Goal: Task Accomplishment & Management: Manage account settings

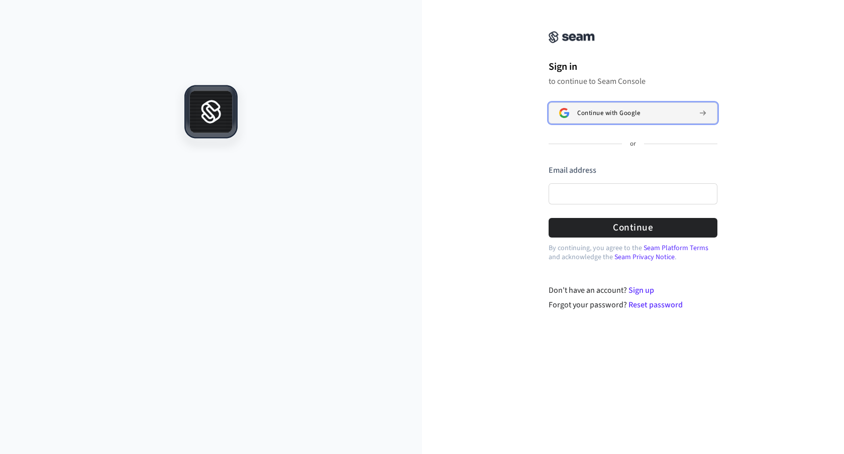
click at [594, 112] on span "Continue with Google" at bounding box center [608, 113] width 63 height 8
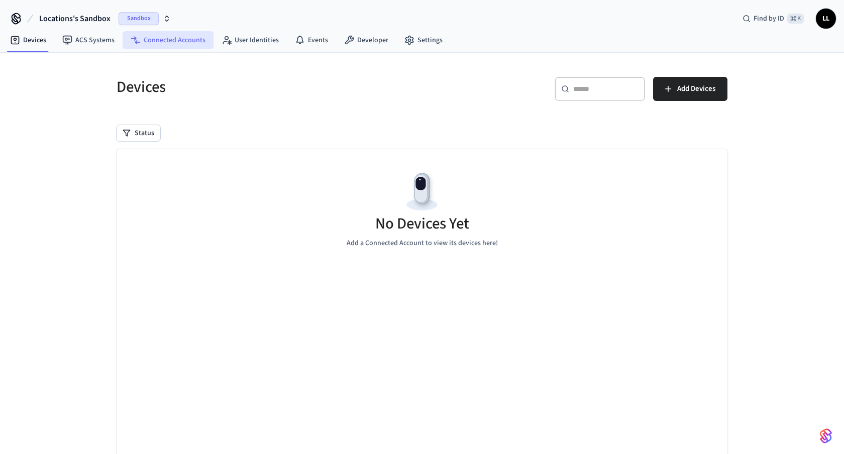
click at [181, 45] on link "Connected Accounts" at bounding box center [168, 40] width 91 height 18
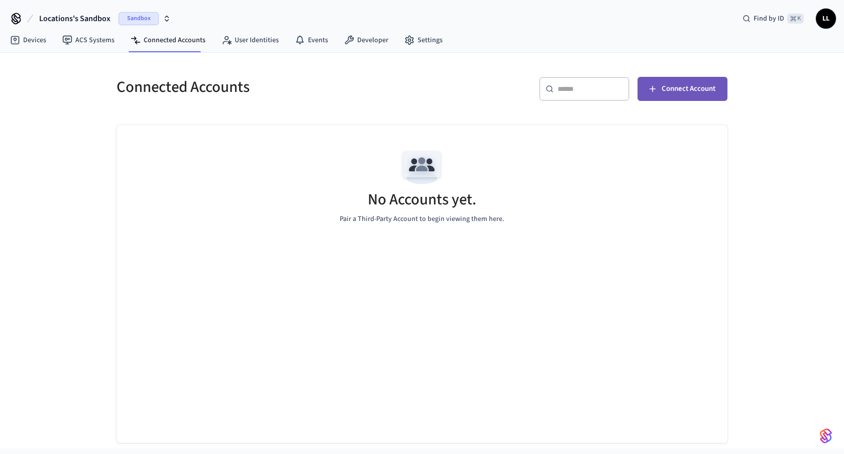
click at [688, 92] on span "Connect Account" at bounding box center [689, 88] width 54 height 13
click at [685, 90] on span "Connect Account" at bounding box center [689, 88] width 54 height 13
click at [686, 88] on span "Connect Account" at bounding box center [689, 88] width 54 height 13
click at [34, 44] on link "Devices" at bounding box center [28, 40] width 52 height 18
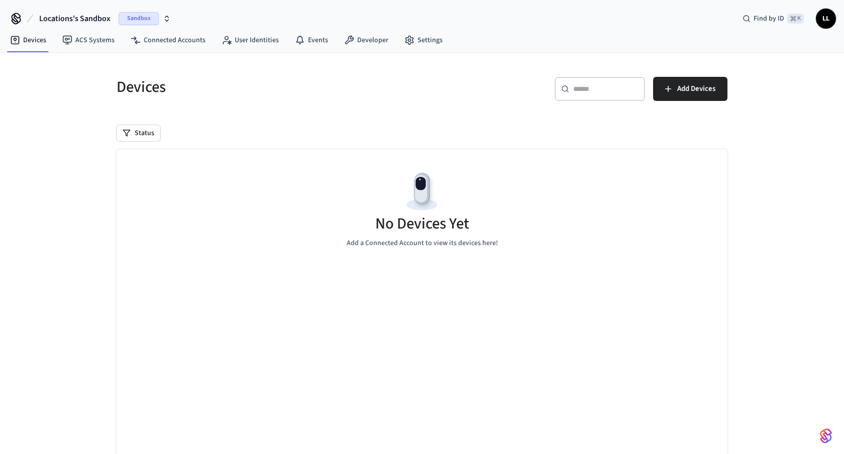
click at [99, 21] on span "Locations's Sandbox" at bounding box center [74, 19] width 71 height 12
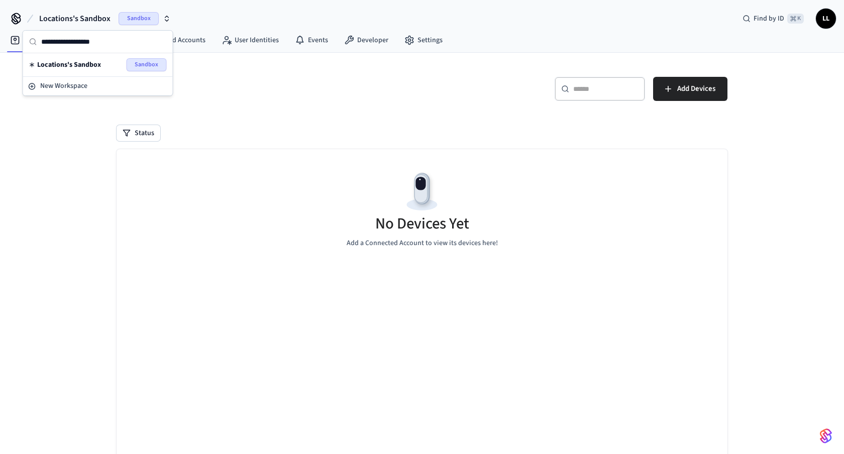
click at [99, 21] on span "Locations's Sandbox" at bounding box center [74, 19] width 71 height 12
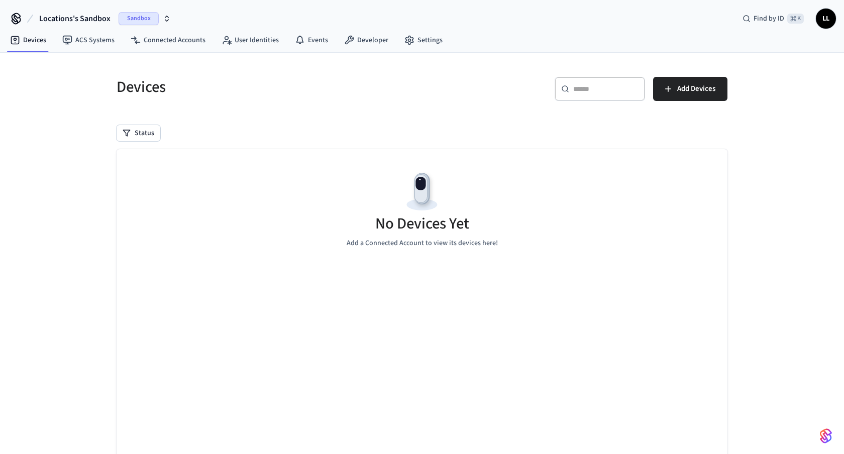
click at [132, 19] on span "Sandbox" at bounding box center [139, 18] width 40 height 13
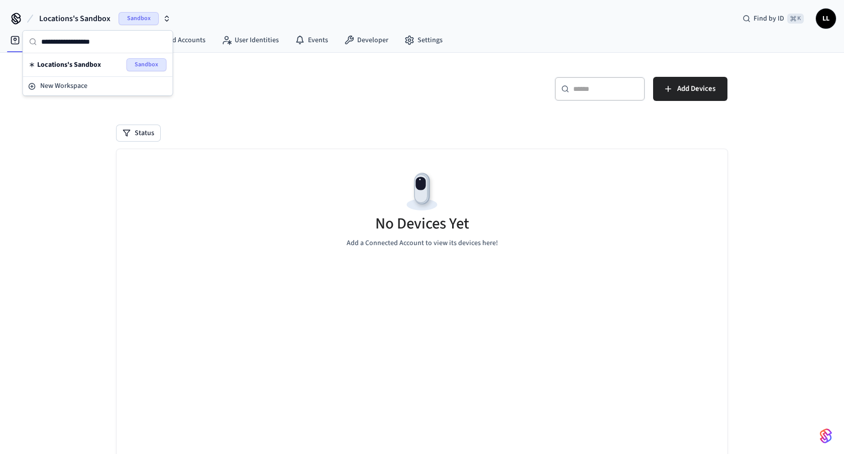
click at [97, 20] on span "Locations's Sandbox" at bounding box center [74, 19] width 71 height 12
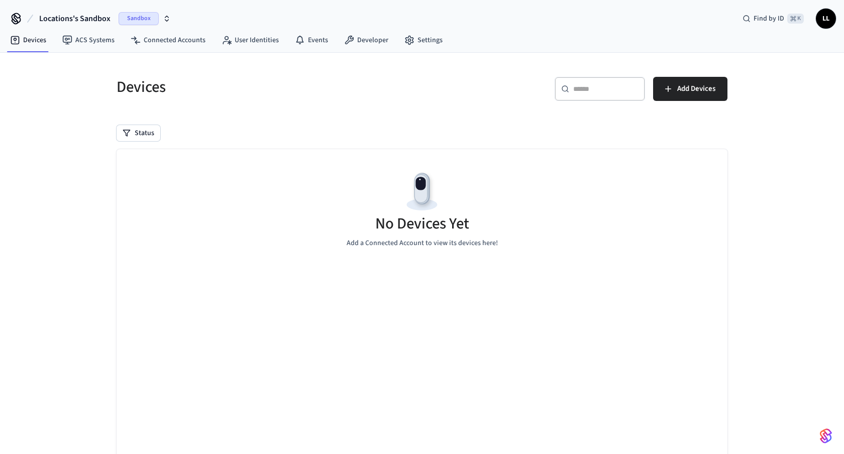
click at [827, 22] on span "LL" at bounding box center [826, 19] width 18 height 18
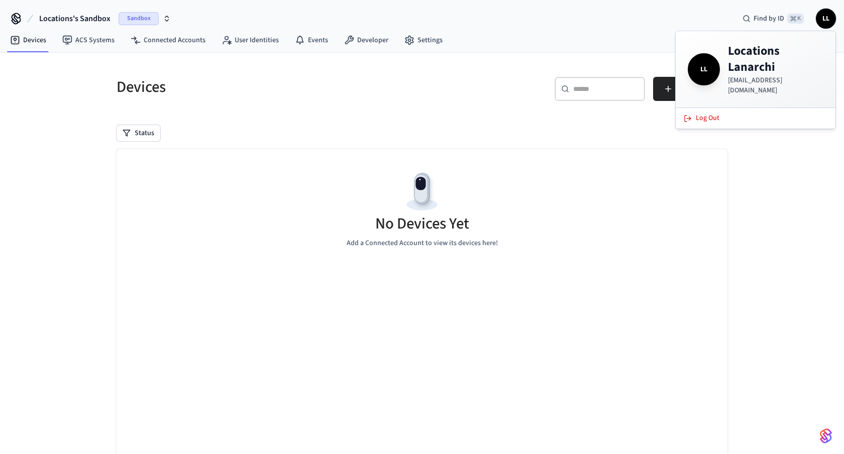
click at [753, 64] on h4 "Locations Lanarchi" at bounding box center [775, 59] width 95 height 32
click at [672, 13] on div "Locations's Sandbox Sandbox Find by ID ⌘ K LL" at bounding box center [422, 14] width 844 height 29
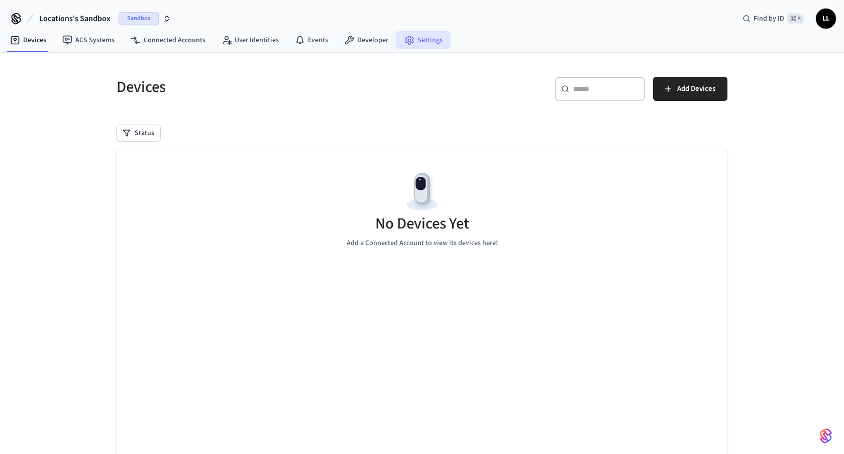
click at [413, 46] on link "Settings" at bounding box center [423, 40] width 54 height 18
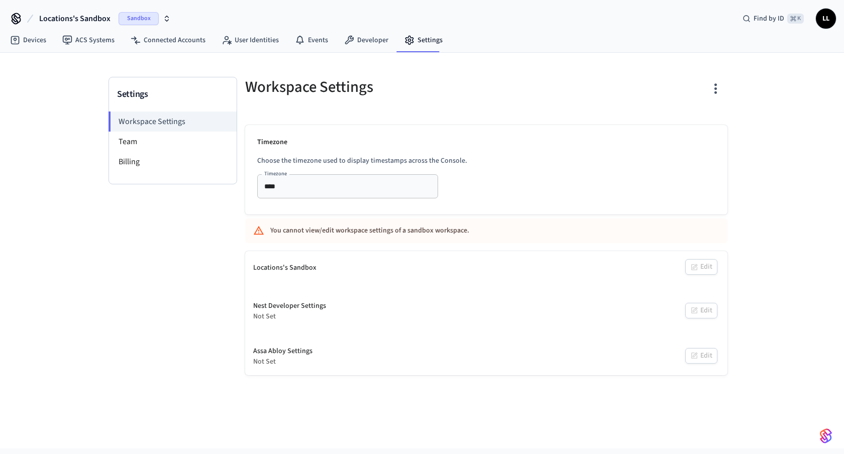
click at [322, 185] on input "****" at bounding box center [332, 186] width 145 height 13
click at [339, 150] on div "Timezone Choose the timezone used to display timestamps across the Console. Tim…" at bounding box center [486, 169] width 482 height 89
click at [290, 187] on input "****" at bounding box center [332, 186] width 145 height 13
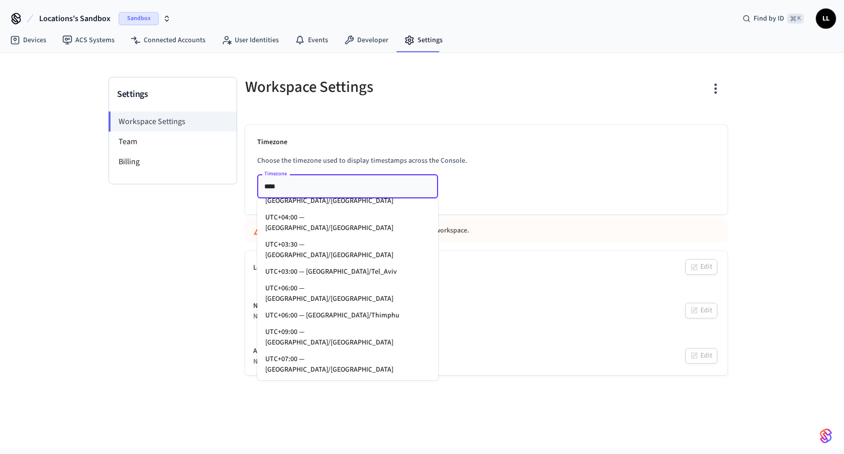
scroll to position [7471, 0]
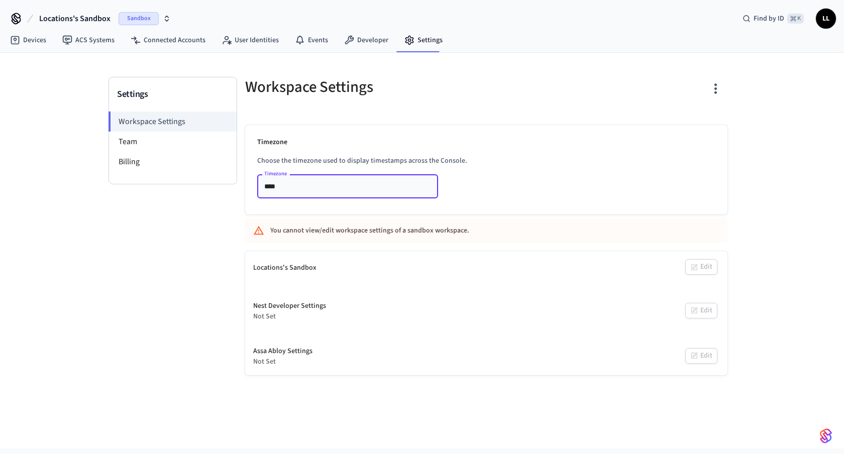
click at [323, 190] on input "****" at bounding box center [332, 186] width 145 height 13
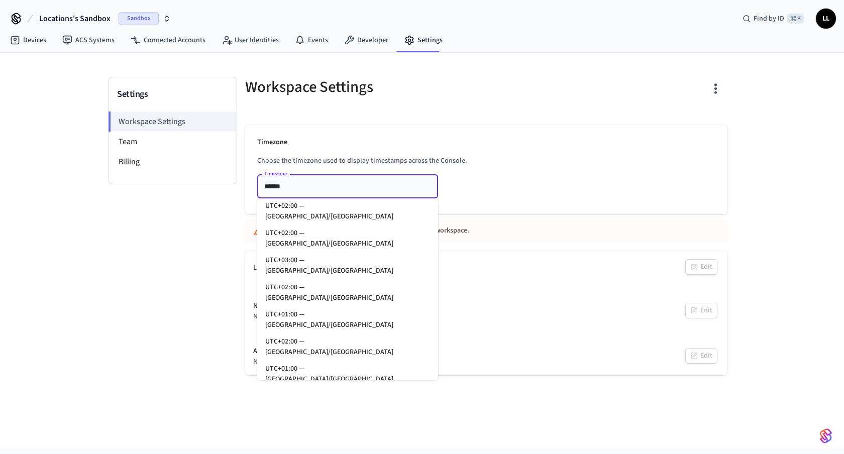
scroll to position [278, 0]
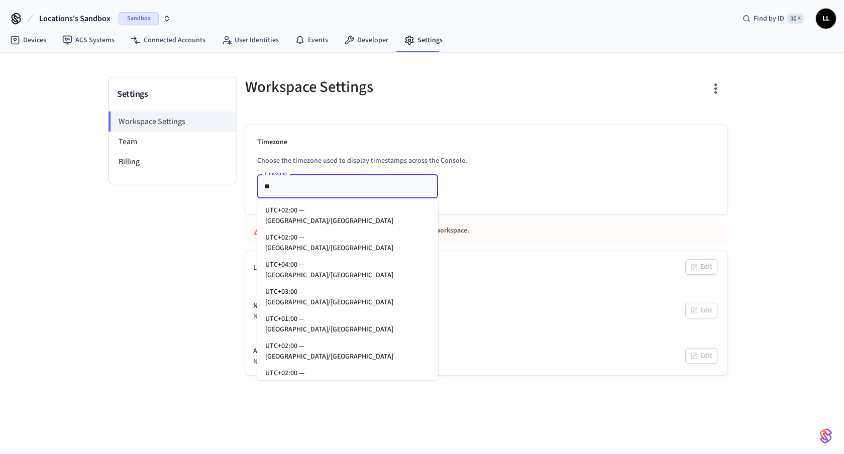
type input "*"
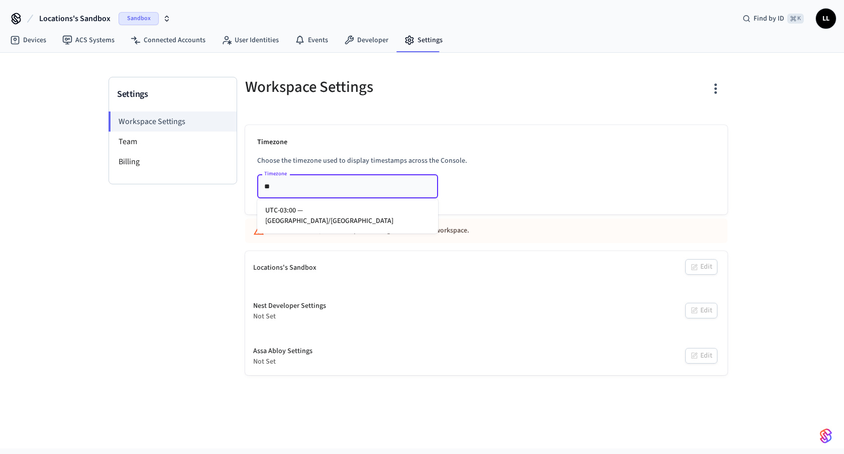
type input "*"
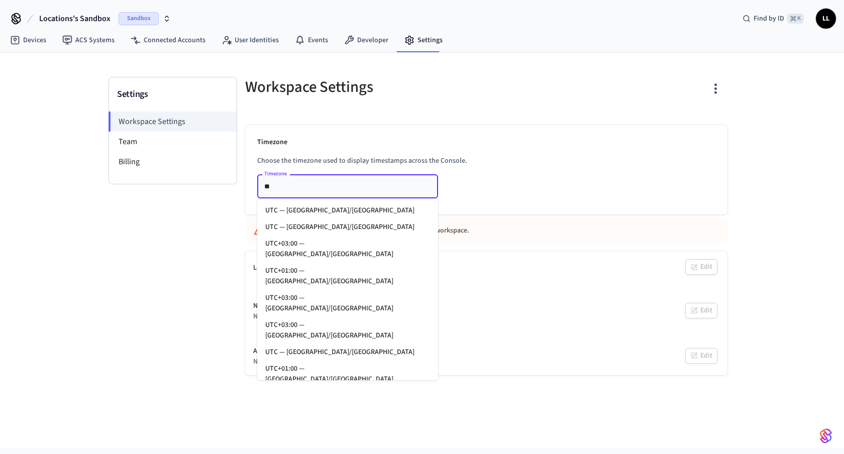
type input "*"
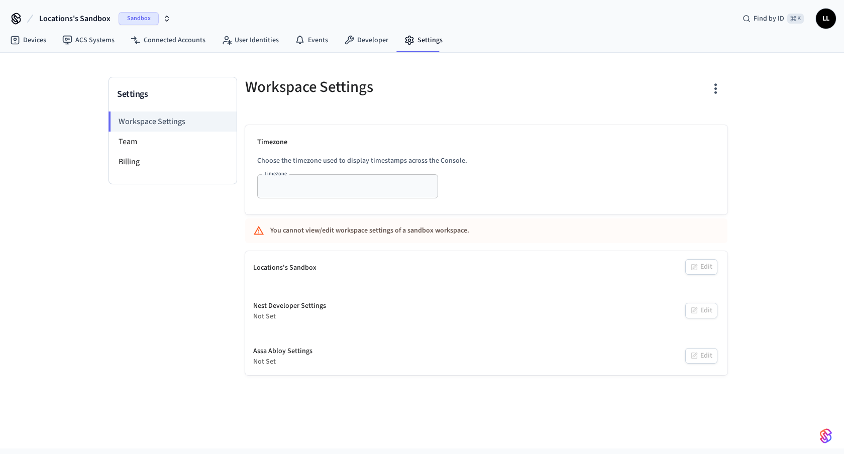
type input "****"
click at [506, 170] on div "Timezone Choose the timezone used to display timestamps across the Console. Tim…" at bounding box center [486, 169] width 482 height 89
click at [149, 167] on li "Billing" at bounding box center [173, 162] width 128 height 20
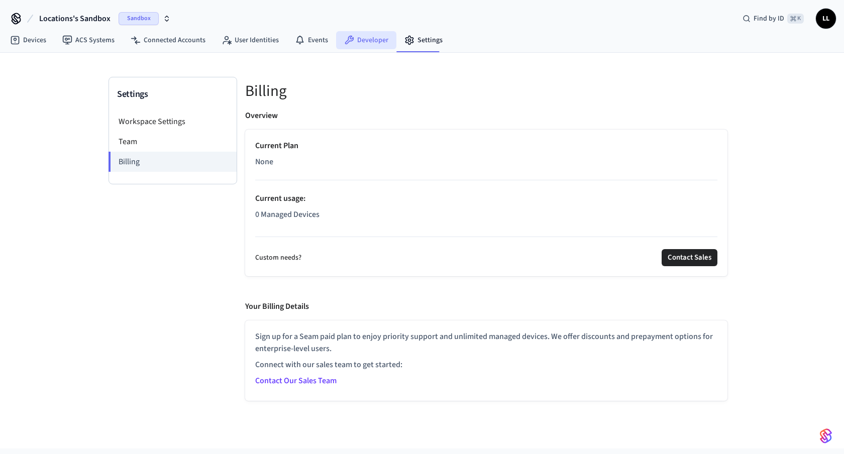
click at [369, 40] on link "Developer" at bounding box center [366, 40] width 60 height 18
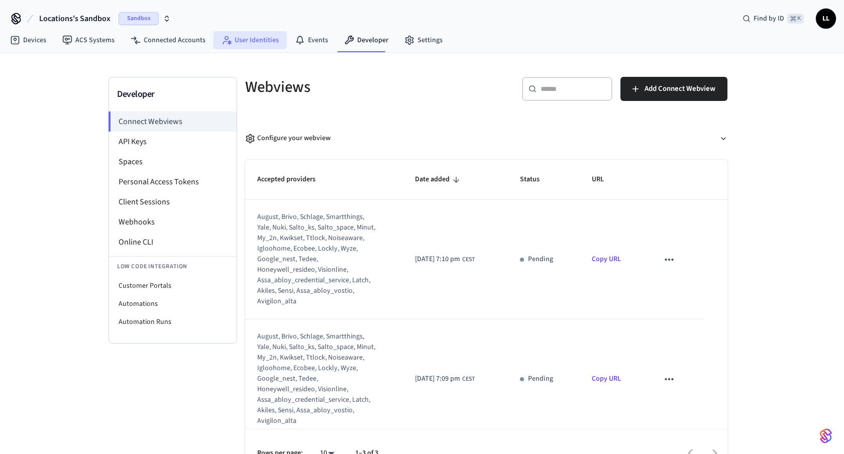
click at [233, 42] on link "User Identities" at bounding box center [250, 40] width 73 height 18
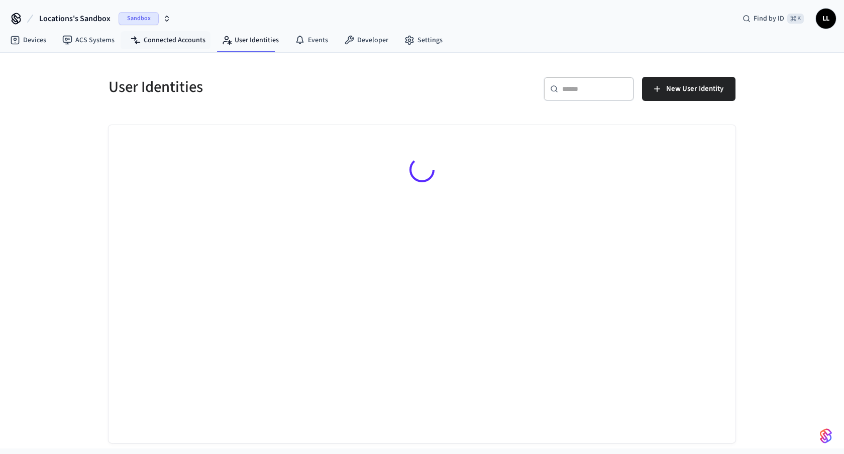
click at [186, 44] on link "Connected Accounts" at bounding box center [168, 40] width 91 height 18
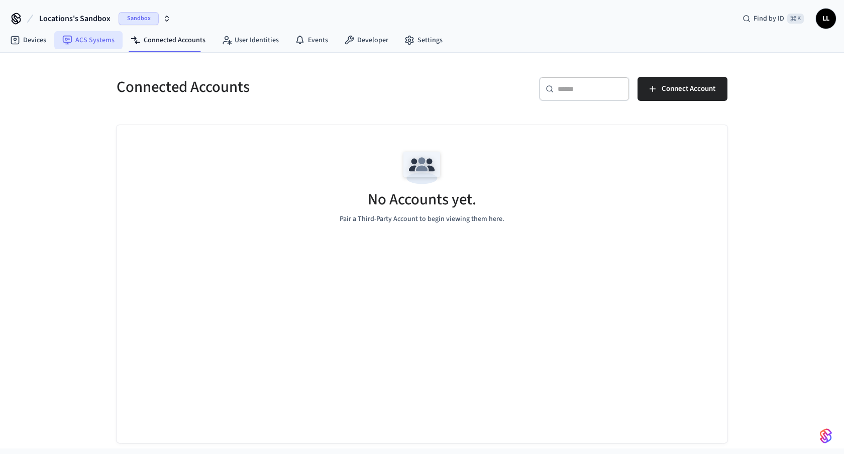
click at [80, 40] on link "ACS Systems" at bounding box center [88, 40] width 68 height 18
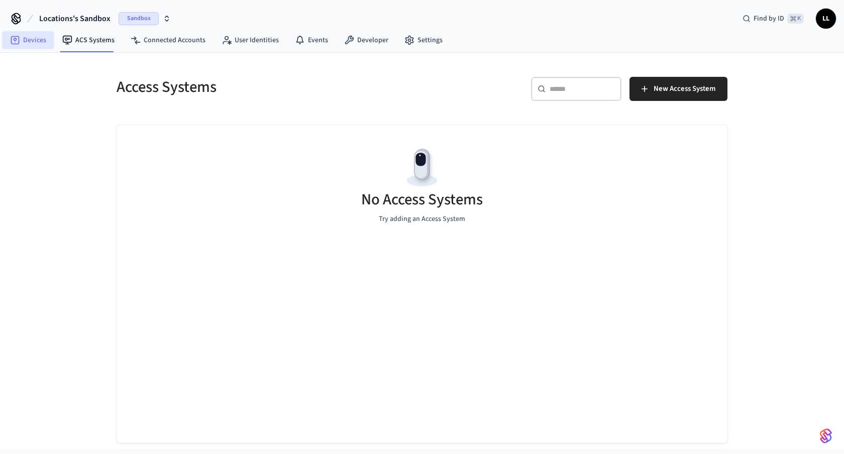
click at [36, 45] on link "Devices" at bounding box center [28, 40] width 52 height 18
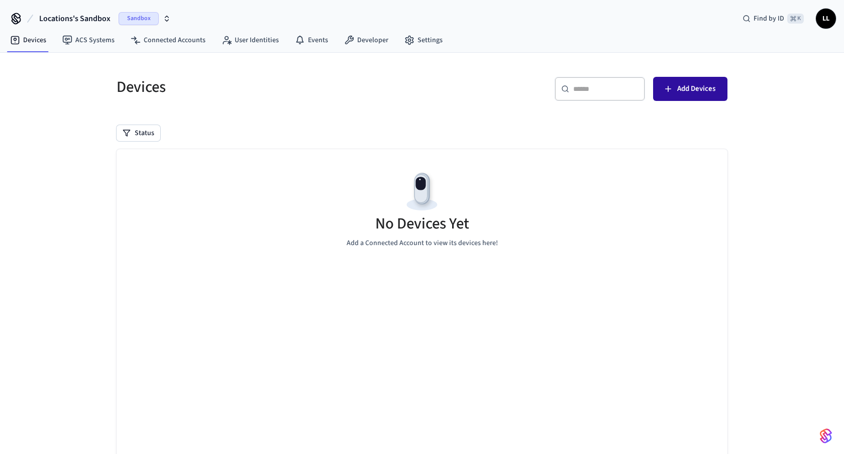
click at [696, 89] on span "Add Devices" at bounding box center [696, 88] width 38 height 13
click at [176, 37] on link "Connected Accounts" at bounding box center [168, 40] width 91 height 18
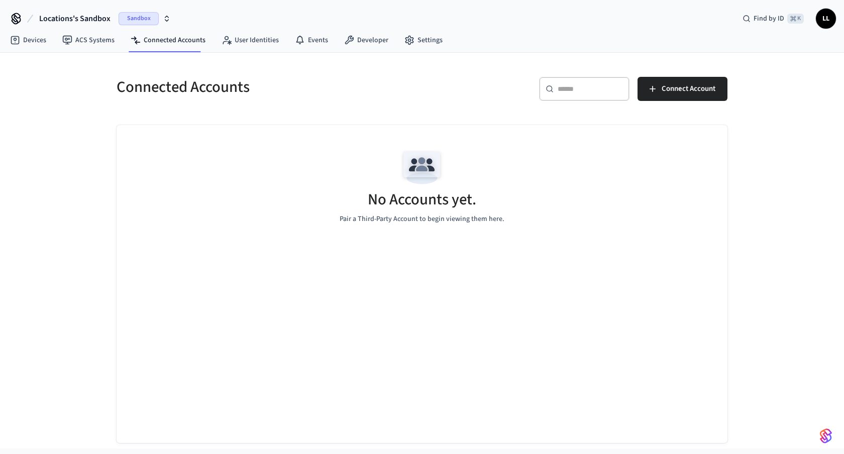
click at [165, 18] on icon "button" at bounding box center [167, 19] width 8 height 8
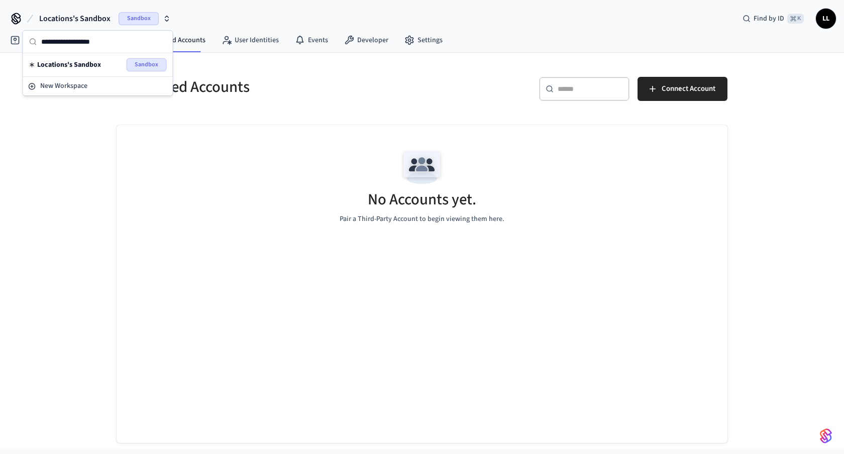
click at [140, 63] on span "Sandbox" at bounding box center [147, 64] width 40 height 13
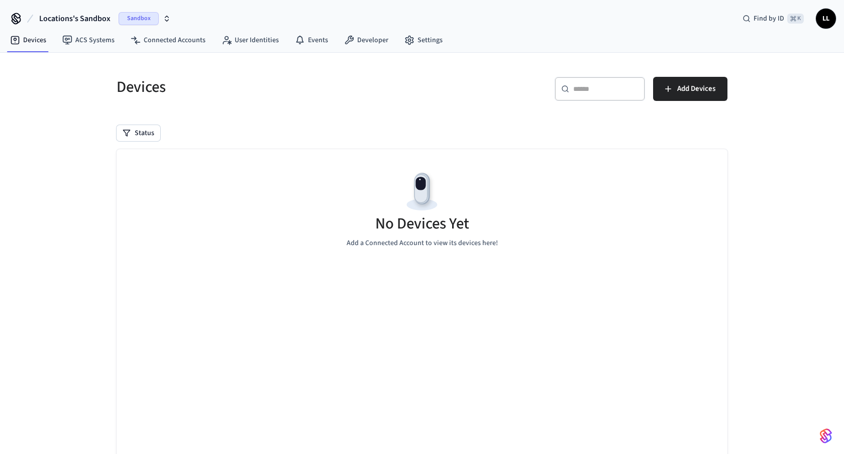
click at [167, 16] on icon "button" at bounding box center [167, 19] width 8 height 8
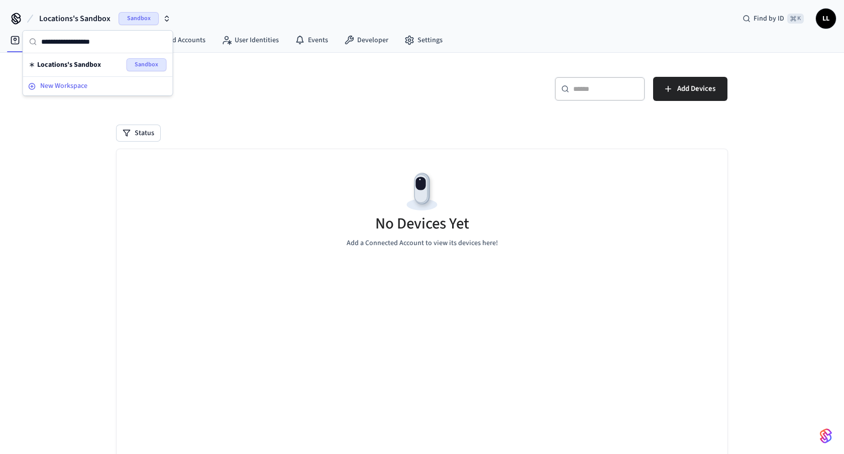
click at [70, 84] on span "New Workspace" at bounding box center [63, 86] width 47 height 11
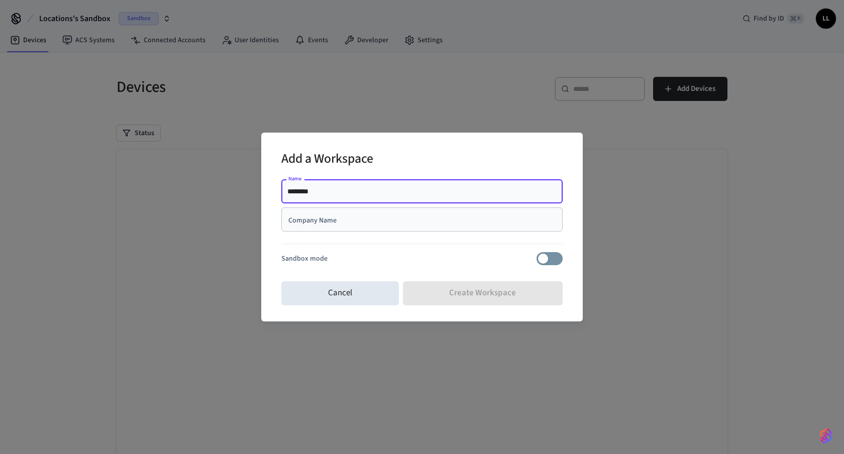
type input "********"
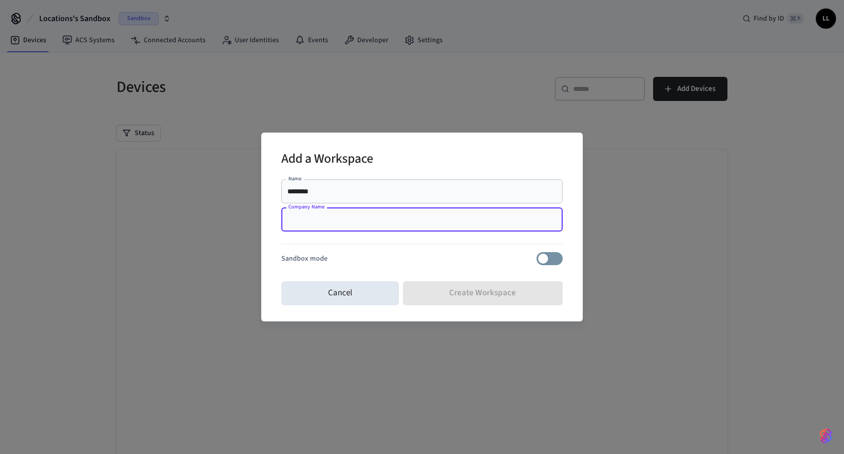
click at [354, 220] on input "Company Name" at bounding box center [421, 220] width 269 height 10
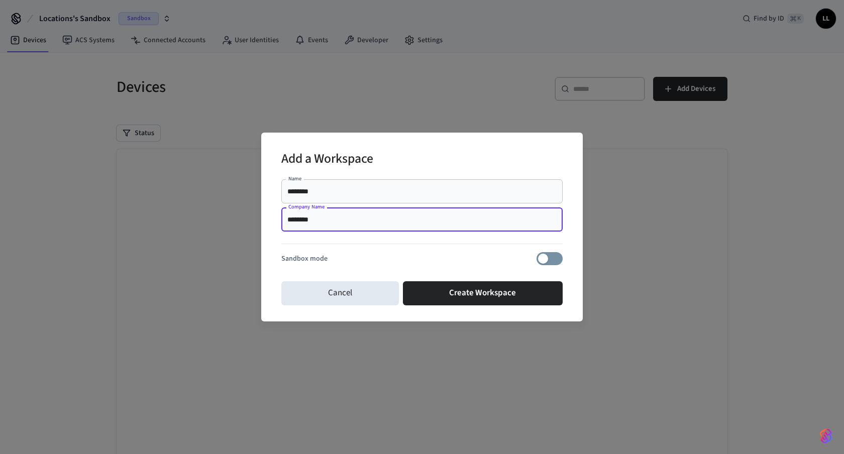
type input "********"
click at [355, 249] on div at bounding box center [421, 246] width 281 height 13
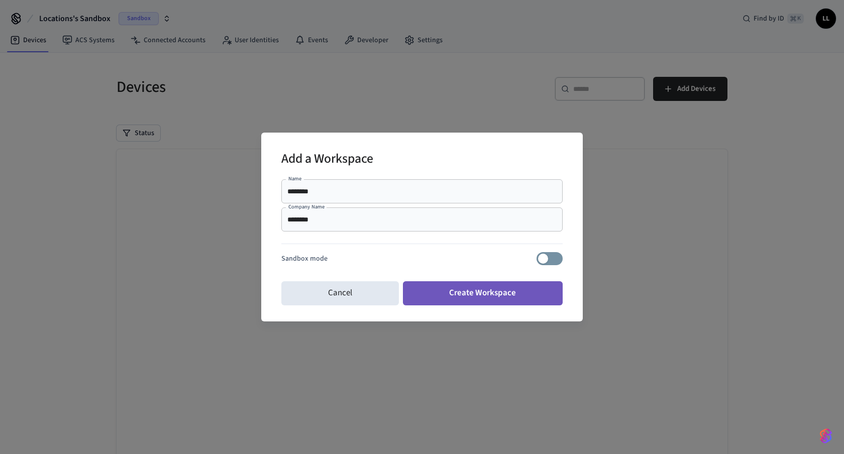
click at [441, 289] on button "Create Workspace" at bounding box center [483, 293] width 160 height 24
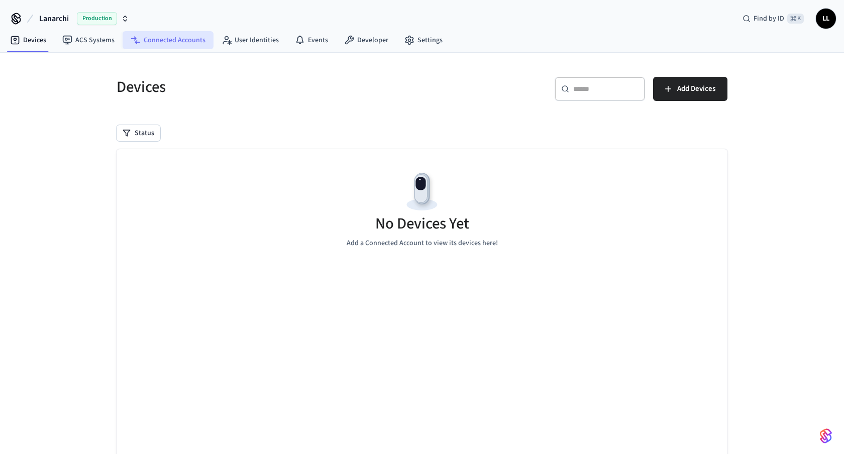
click at [188, 44] on link "Connected Accounts" at bounding box center [168, 40] width 91 height 18
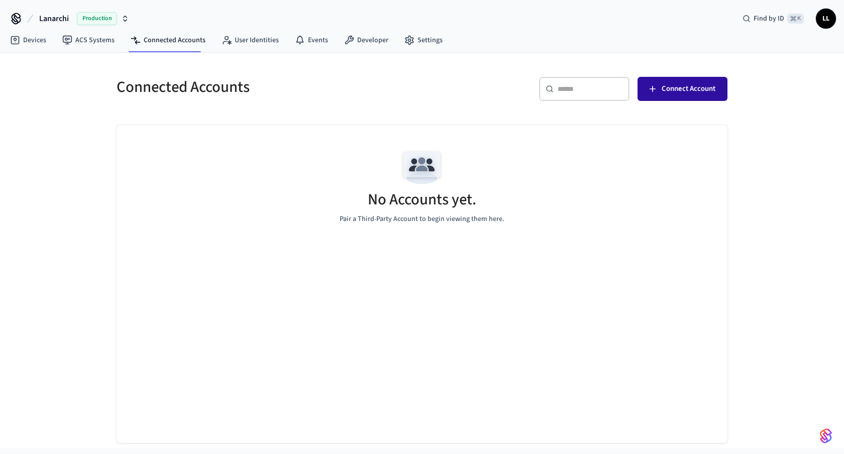
click at [661, 89] on button "Connect Account" at bounding box center [683, 89] width 90 height 24
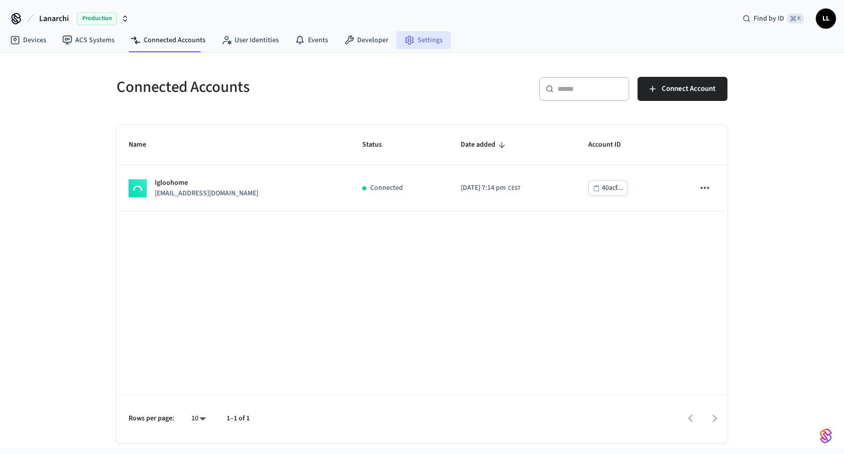
click at [417, 41] on link "Settings" at bounding box center [423, 40] width 54 height 18
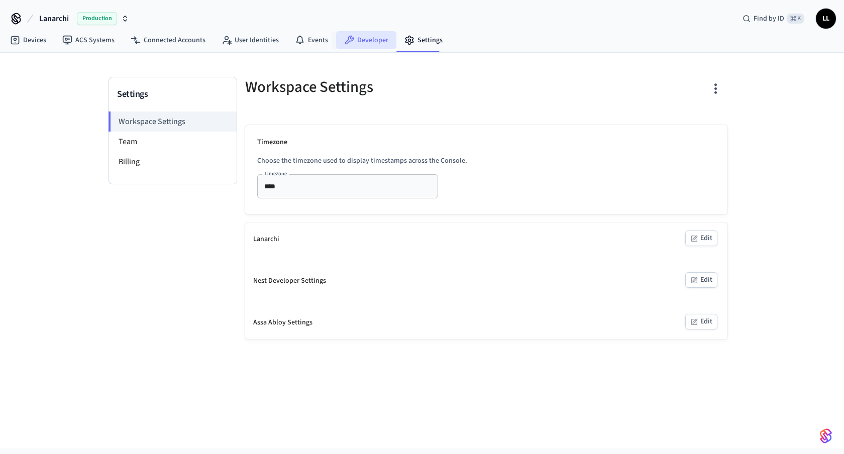
click at [365, 45] on link "Developer" at bounding box center [366, 40] width 60 height 18
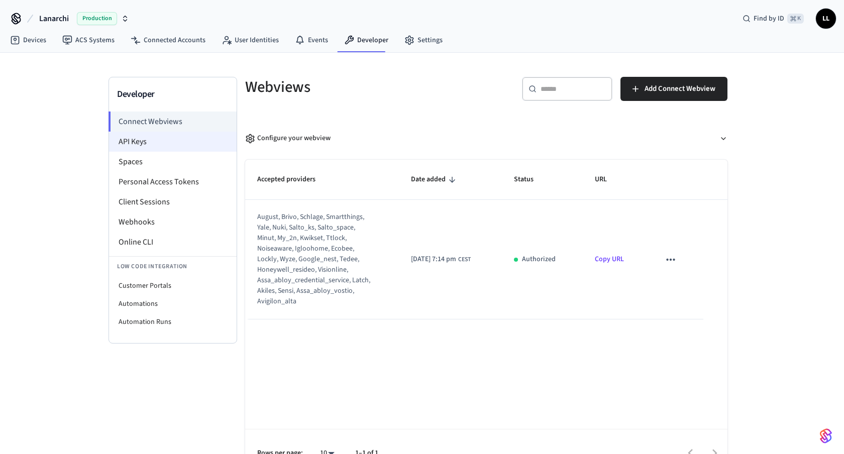
click at [144, 143] on li "API Keys" at bounding box center [173, 142] width 128 height 20
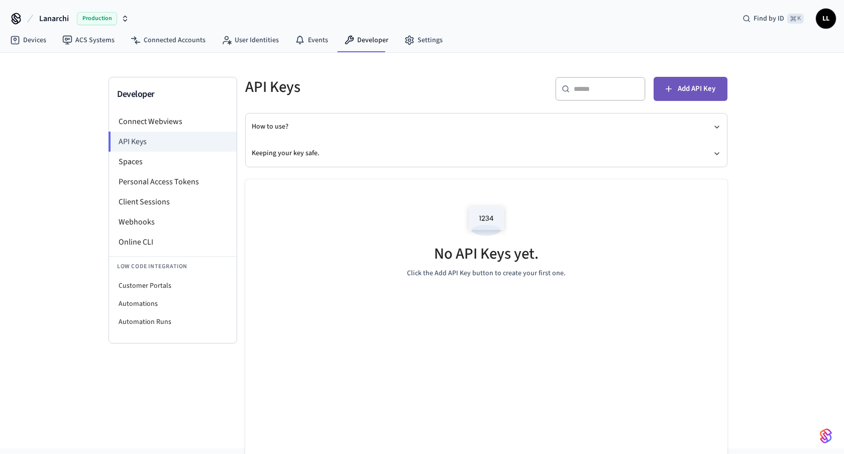
click at [684, 95] on button "Add API Key" at bounding box center [691, 89] width 74 height 24
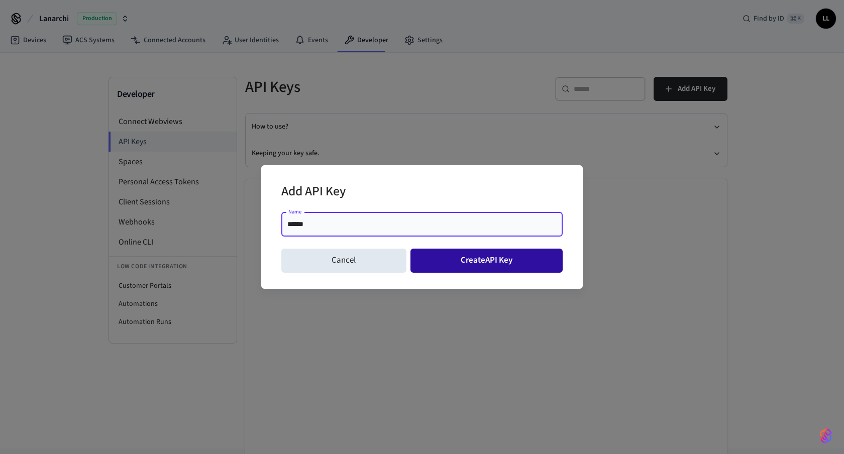
type input "******"
click at [472, 263] on button "Create API Key" at bounding box center [487, 261] width 153 height 24
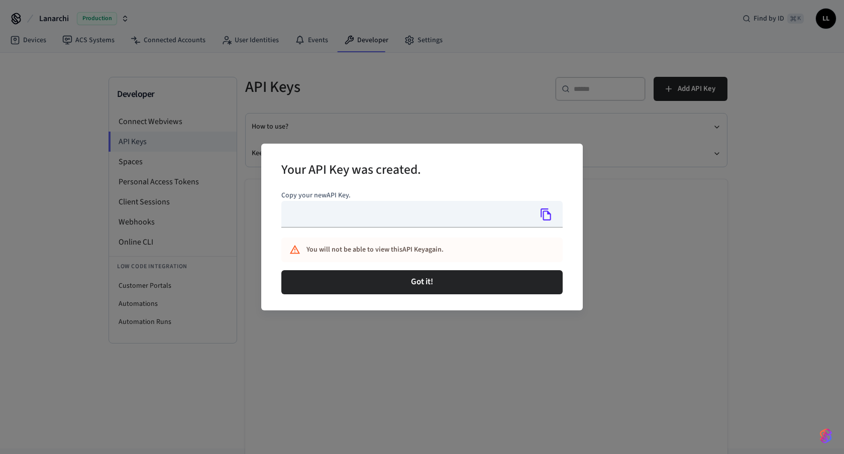
type input "**********"
click at [550, 216] on icon "Copy" at bounding box center [546, 214] width 13 height 13
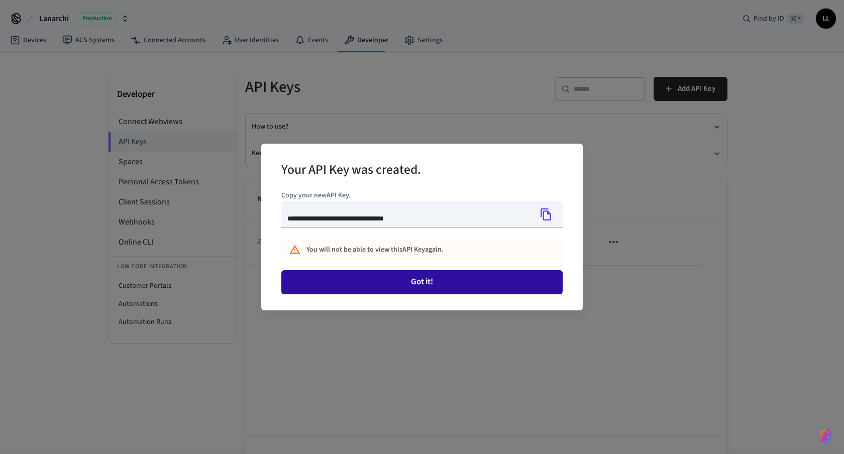
click at [404, 284] on button "Got it!" at bounding box center [421, 282] width 281 height 24
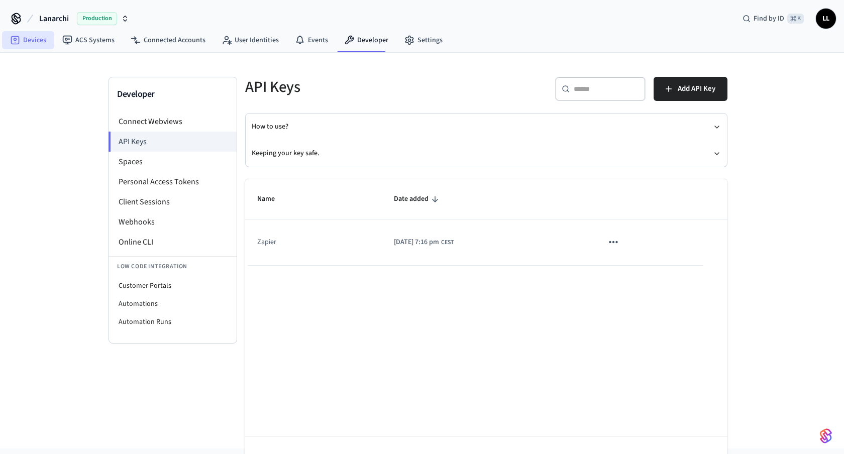
click at [40, 40] on link "Devices" at bounding box center [28, 40] width 52 height 18
